Goal: Transaction & Acquisition: Purchase product/service

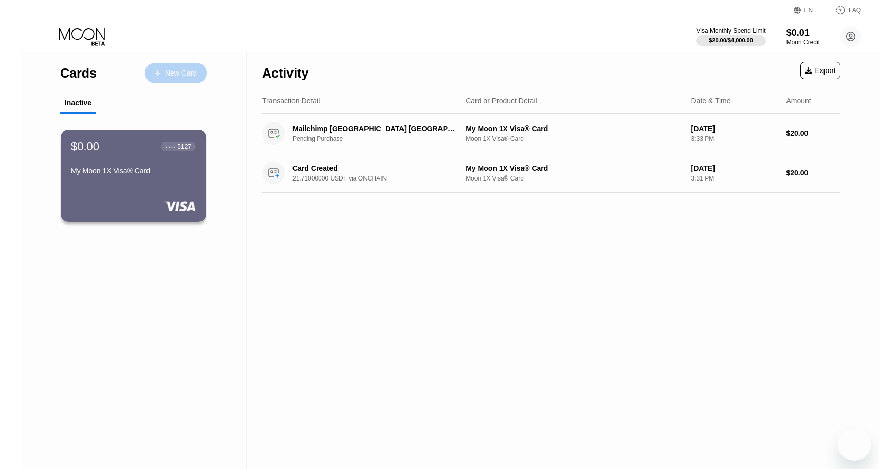
click at [165, 77] on div "New Card" at bounding box center [181, 73] width 32 height 9
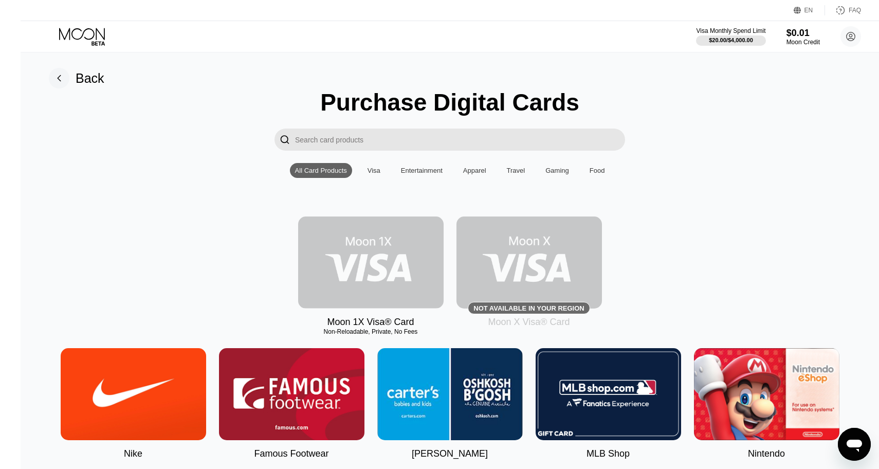
click at [375, 264] on img at bounding box center [370, 262] width 145 height 92
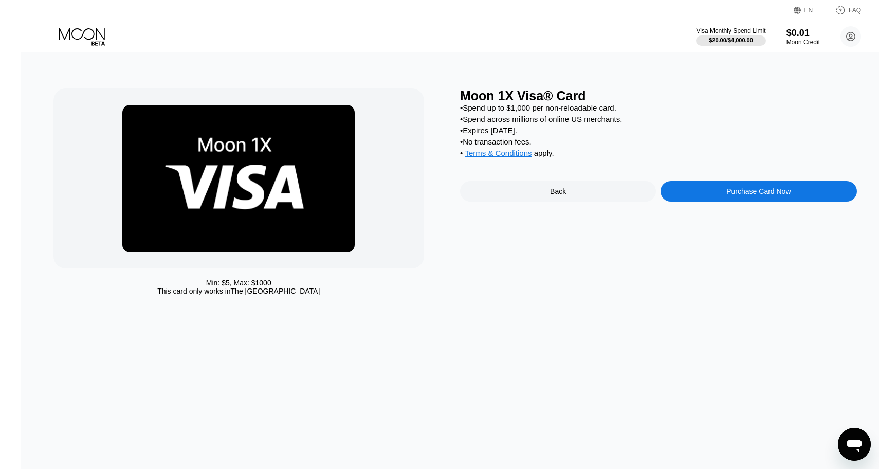
click at [750, 198] on div "Purchase Card Now" at bounding box center [758, 191] width 196 height 21
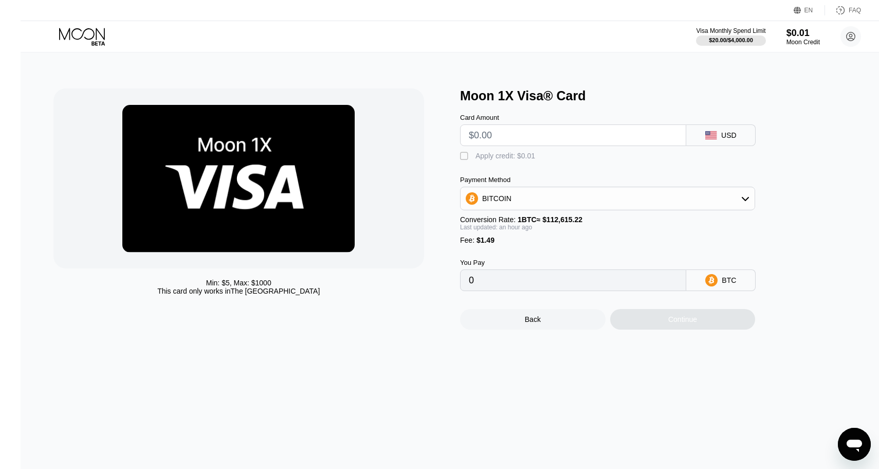
click at [566, 138] on input "text" at bounding box center [573, 135] width 209 height 21
type input "$1"
type input "0.00002219"
type input "$14"
type input "0.00013801"
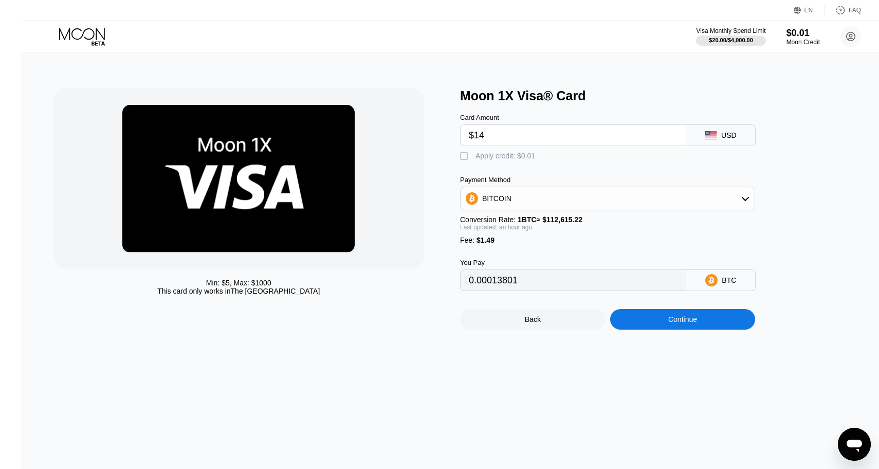
type input "$14"
click at [573, 209] on div "BITCOIN" at bounding box center [607, 199] width 295 height 24
click at [556, 204] on div "BITCOIN" at bounding box center [607, 198] width 294 height 21
click at [548, 239] on div "USDT on TRON" at bounding box center [607, 249] width 289 height 21
type input "15.65"
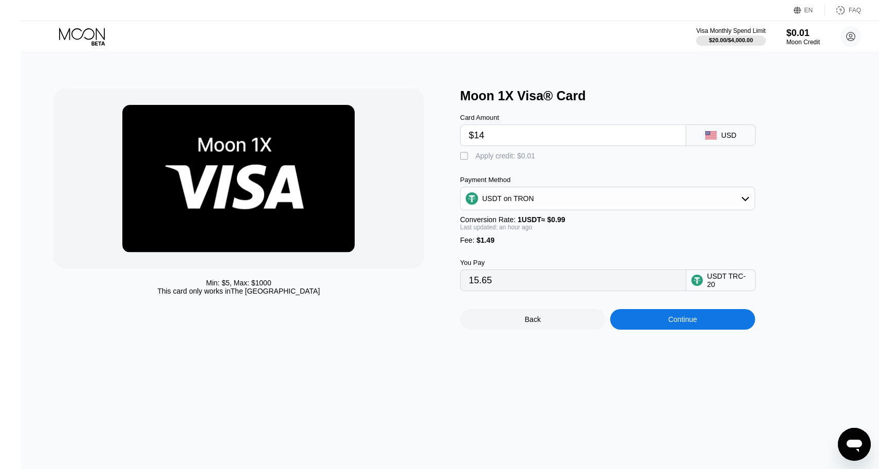
click at [497, 138] on input "$14" at bounding box center [573, 135] width 209 height 21
click at [727, 281] on div "USDT TRC-20" at bounding box center [728, 280] width 43 height 16
click at [707, 283] on div "USDT TRC-20" at bounding box center [728, 280] width 43 height 16
click at [494, 132] on input "$14" at bounding box center [573, 135] width 209 height 21
type input "$140"
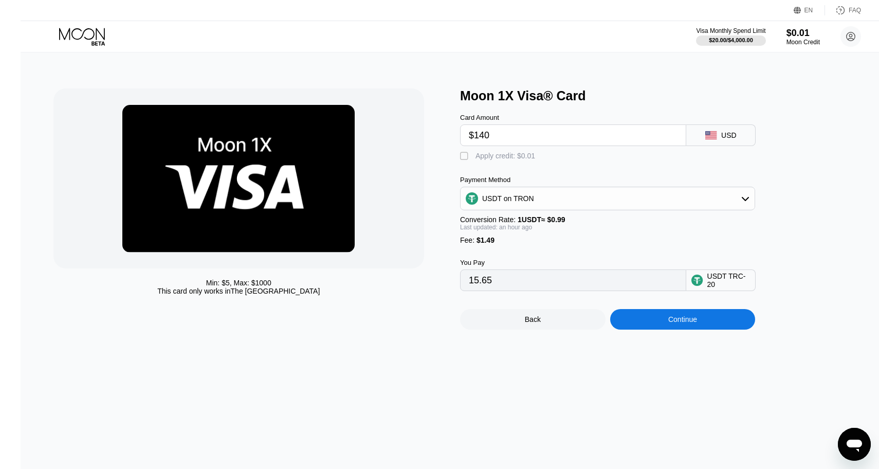
type input "142.92"
type input "$1400"
type input "1415.65"
type input "$1000"
type input "1011.61"
